Goal: Task Accomplishment & Management: Complete application form

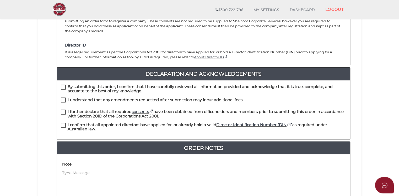
scroll to position [97, 0]
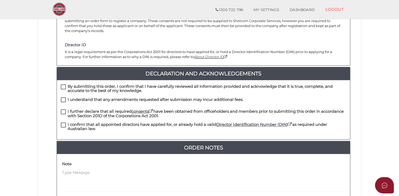
click at [62, 84] on label "By submitting this order, I confirm that I have carefully reviewed all informat…" at bounding box center [204, 87] width 286 height 7
checkbox input "true"
click at [63, 97] on label "I understand that any amendments requested after submission may incur additiona…" at bounding box center [152, 100] width 183 height 7
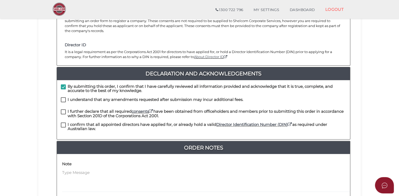
checkbox input "true"
click at [63, 109] on label "I further declare that all required consents have been obtained from officehold…" at bounding box center [204, 112] width 286 height 7
checkbox input "true"
click at [62, 122] on label "I confirm that all appointed directors have applied for, or already hold a vali…" at bounding box center [204, 125] width 286 height 7
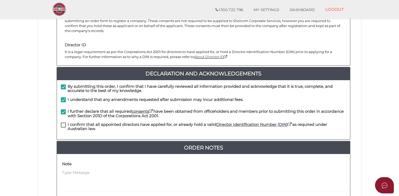
checkbox input "true"
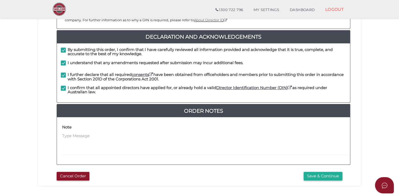
scroll to position [159, 0]
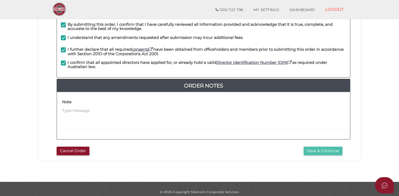
click at [325, 146] on button "Save & Continue" at bounding box center [323, 150] width 39 height 9
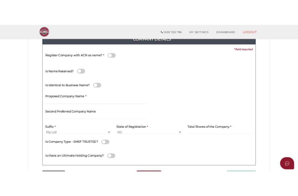
scroll to position [67, 0]
